Goal: Transaction & Acquisition: Purchase product/service

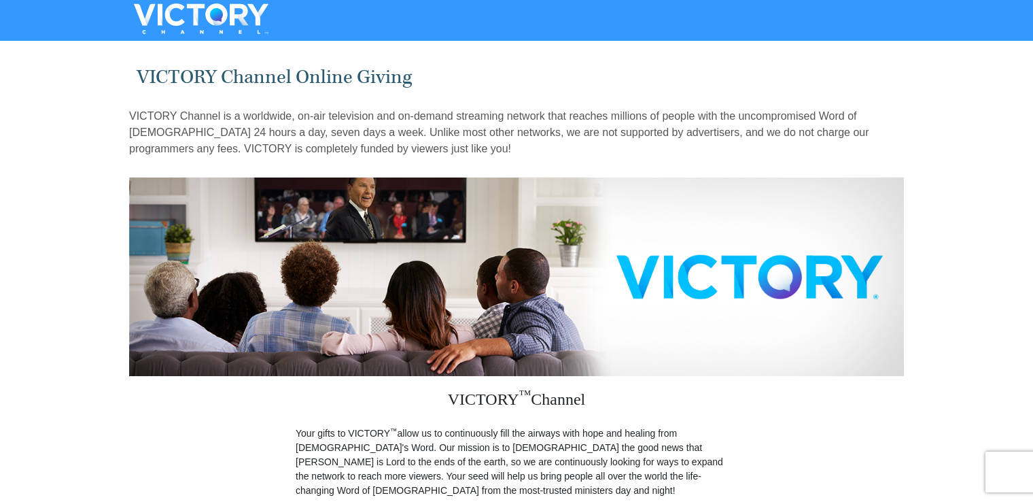
drag, startPoint x: 1032, startPoint y: 70, endPoint x: 1036, endPoint y: 110, distance: 40.3
click at [967, 33] on div at bounding box center [516, 20] width 1033 height 41
drag, startPoint x: 1032, startPoint y: 47, endPoint x: 1038, endPoint y: 107, distance: 60.8
